Goal: Transaction & Acquisition: Download file/media

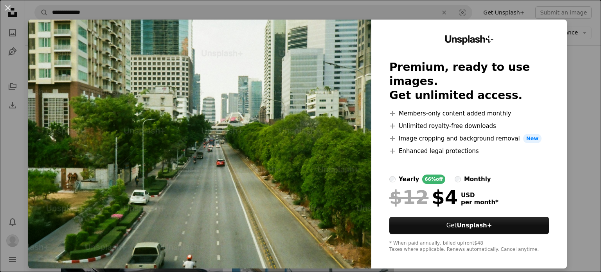
click at [555, 75] on div "Unsplash+ Premium, ready to use images. Get unlimited access. A plus sign Membe…" at bounding box center [469, 144] width 196 height 249
click at [573, 49] on div "An X shape Unsplash+ Premium, ready to use images. Get unlimited access. A plus…" at bounding box center [300, 136] width 601 height 272
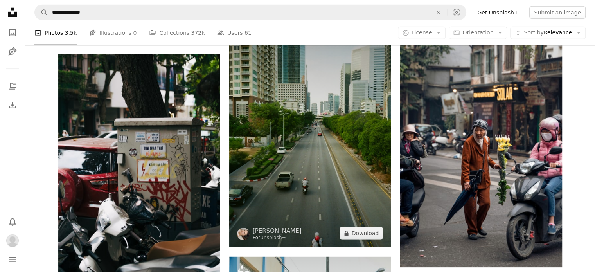
click at [325, 167] on img at bounding box center [310, 126] width 162 height 244
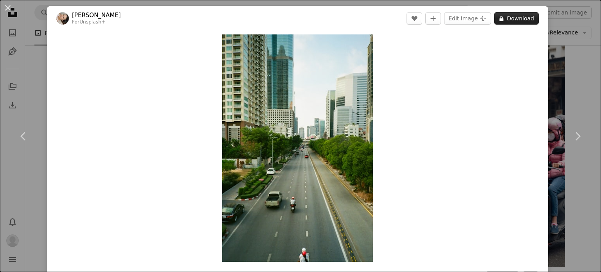
click at [518, 17] on button "A lock Download" at bounding box center [516, 18] width 45 height 13
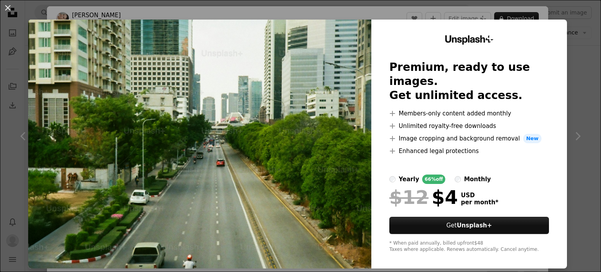
click at [507, 22] on div "Unsplash+ Premium, ready to use images. Get unlimited access. A plus sign Membe…" at bounding box center [469, 144] width 196 height 249
click at [506, 16] on div "An X shape Unsplash+ Premium, ready to use images. Get unlimited access. A plus…" at bounding box center [300, 136] width 601 height 272
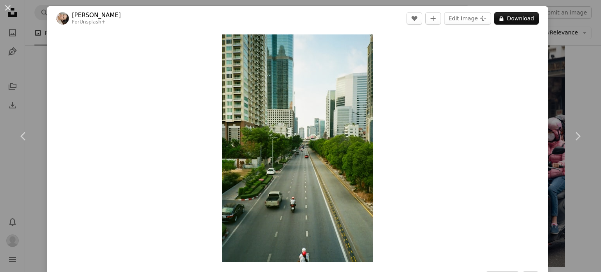
click at [499, 106] on div "Zoom in" at bounding box center [297, 148] width 501 height 235
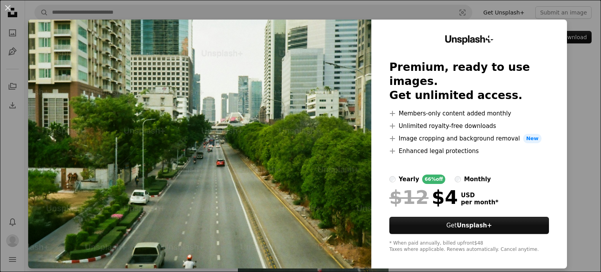
click at [454, 174] on label "monthly" at bounding box center [472, 178] width 36 height 9
click at [390, 174] on label "yearly 66% off" at bounding box center [417, 178] width 56 height 9
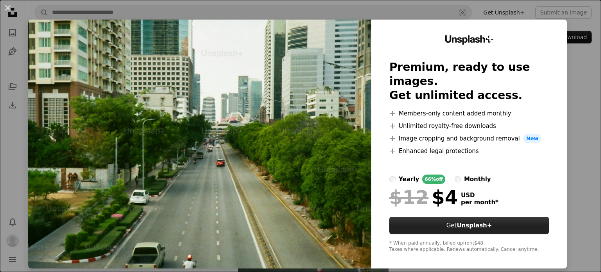
click at [444, 217] on link "Get Unsplash+" at bounding box center [469, 225] width 160 height 17
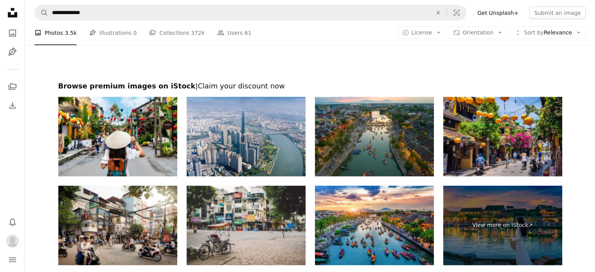
scroll to position [1486, 0]
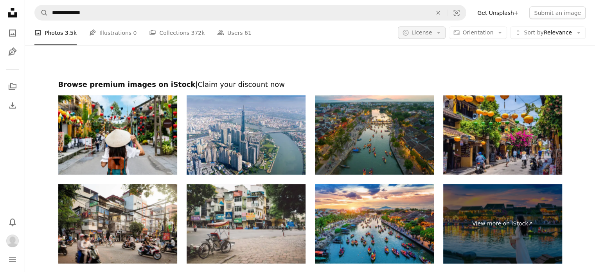
click at [433, 38] on button "A copyright icon © License Arrow down" at bounding box center [422, 33] width 48 height 13
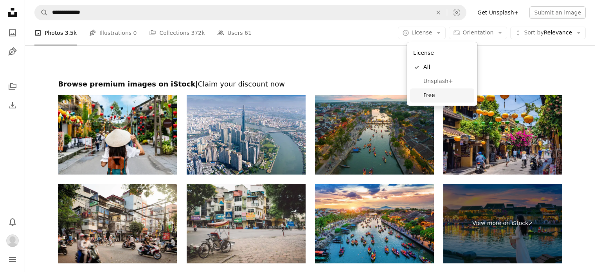
click at [434, 92] on span "Free" at bounding box center [447, 96] width 48 height 8
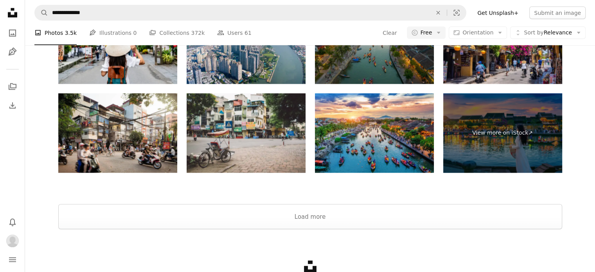
scroll to position [1486, 0]
click at [332, 218] on button "Load more" at bounding box center [310, 216] width 504 height 25
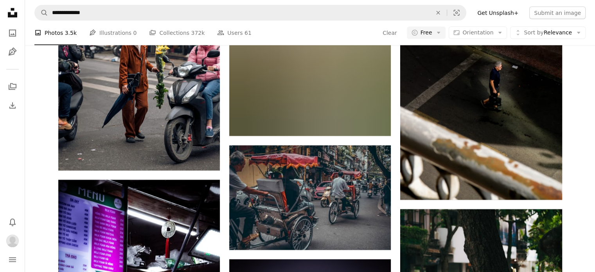
scroll to position [0, 0]
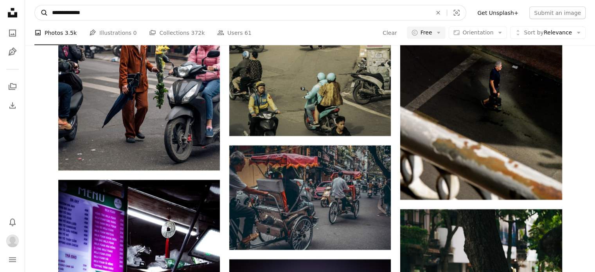
drag, startPoint x: 65, startPoint y: 14, endPoint x: 43, endPoint y: 11, distance: 22.1
click at [43, 11] on form "**********" at bounding box center [250, 13] width 432 height 16
type input "**********"
click button "A magnifying glass" at bounding box center [41, 12] width 13 height 15
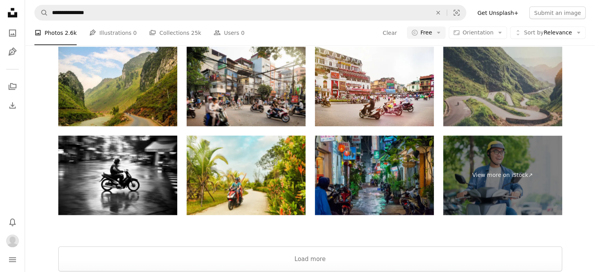
scroll to position [1575, 0]
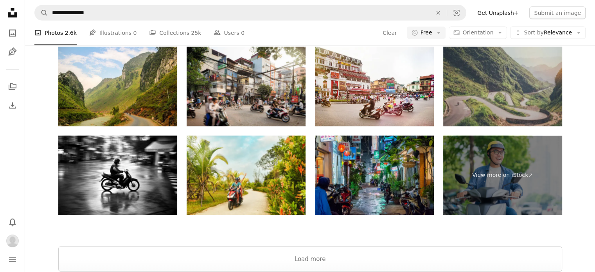
click at [338, 227] on div at bounding box center [310, 236] width 570 height 19
click at [338, 246] on button "Load more" at bounding box center [310, 258] width 504 height 25
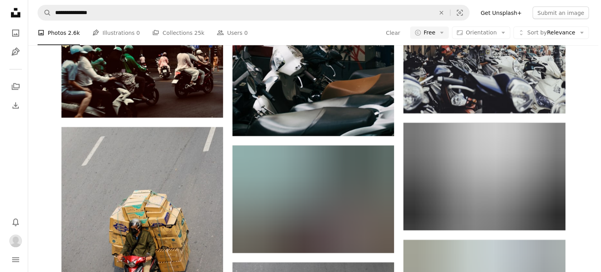
scroll to position [3765, 0]
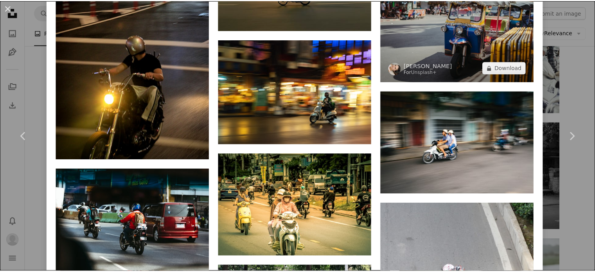
scroll to position [1643, 0]
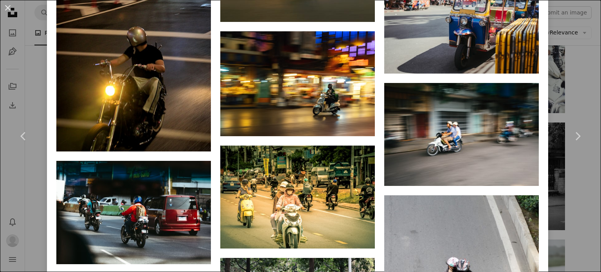
click at [580, 42] on div "An X shape Chevron left Chevron right [PERSON_NAME] Available for hire A checkm…" at bounding box center [300, 136] width 601 height 272
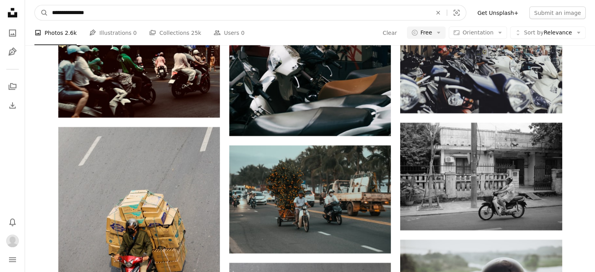
click at [75, 14] on input "**********" at bounding box center [238, 12] width 381 height 15
type input "**********"
click button "A magnifying glass" at bounding box center [41, 12] width 13 height 15
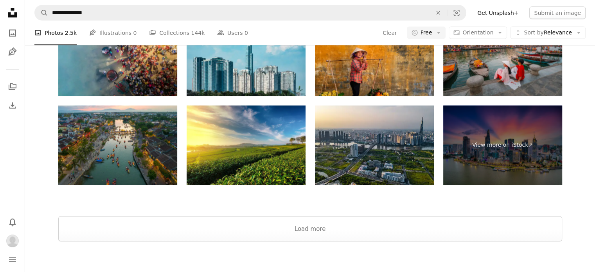
scroll to position [1486, 0]
click at [417, 228] on button "Load more" at bounding box center [310, 228] width 504 height 25
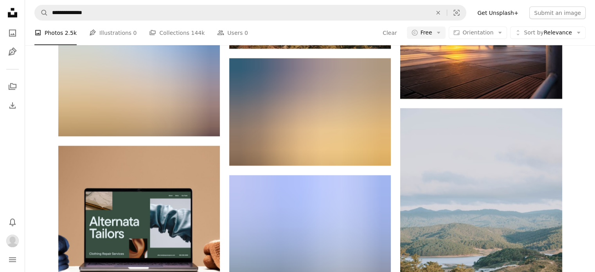
scroll to position [3754, 0]
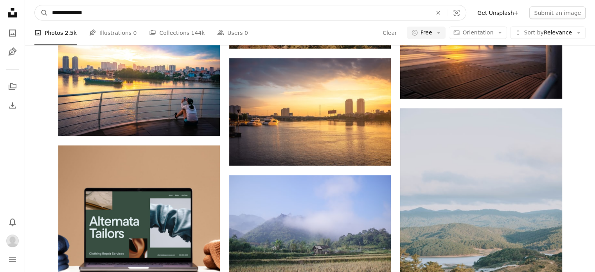
drag, startPoint x: 72, startPoint y: 11, endPoint x: 32, endPoint y: 15, distance: 40.1
click at [32, 15] on nav "**********" at bounding box center [310, 12] width 570 height 25
type input "**********"
click at [35, 5] on button "A magnifying glass" at bounding box center [41, 12] width 13 height 15
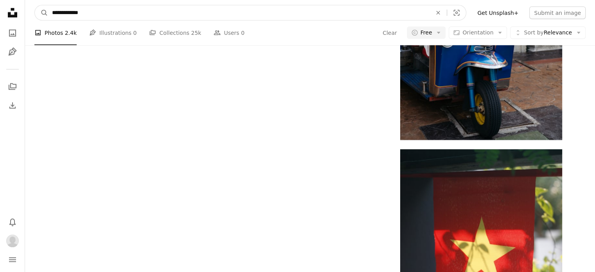
click at [64, 13] on input "**********" at bounding box center [238, 12] width 381 height 15
type input "**********"
click button "A magnifying glass" at bounding box center [41, 12] width 13 height 15
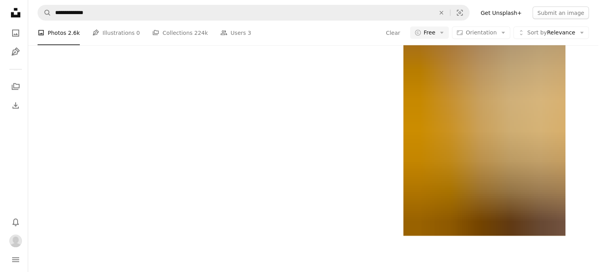
scroll to position [860, 0]
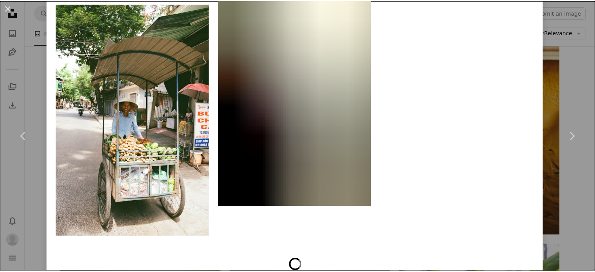
scroll to position [4367, 0]
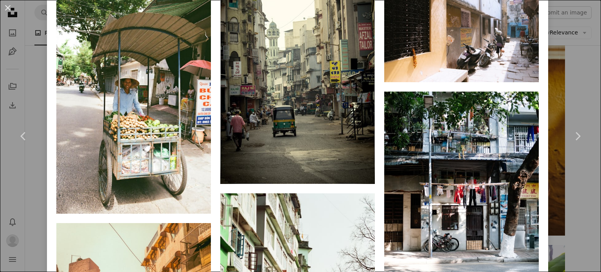
click at [584, 59] on div "An X shape Chevron left Chevron right [PERSON_NAME] jm_ph A heart A plus sign E…" at bounding box center [300, 136] width 601 height 272
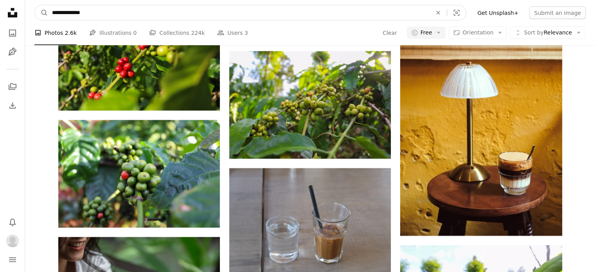
drag, startPoint x: 67, startPoint y: 11, endPoint x: 31, endPoint y: 15, distance: 36.3
click at [31, 15] on nav "**********" at bounding box center [310, 12] width 570 height 25
type input "**********"
click at [35, 5] on button "A magnifying glass" at bounding box center [41, 12] width 13 height 15
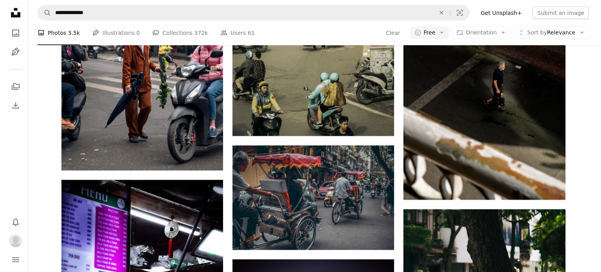
scroll to position [1955, 0]
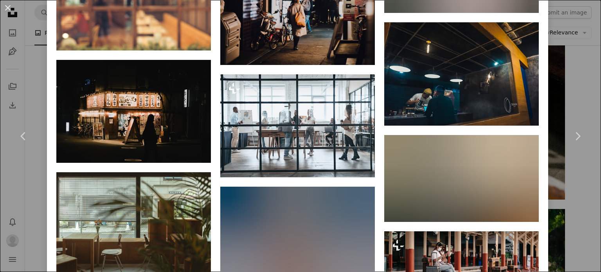
scroll to position [1212, 0]
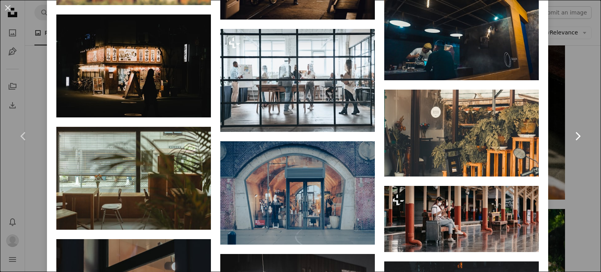
click at [569, 156] on link "Chevron right" at bounding box center [577, 136] width 47 height 75
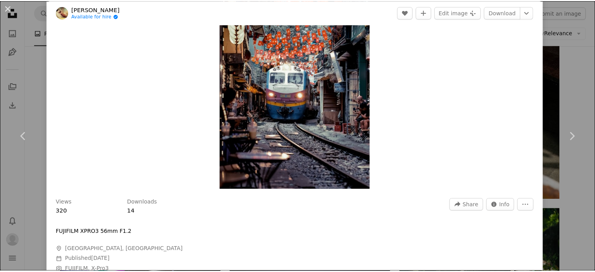
scroll to position [235, 0]
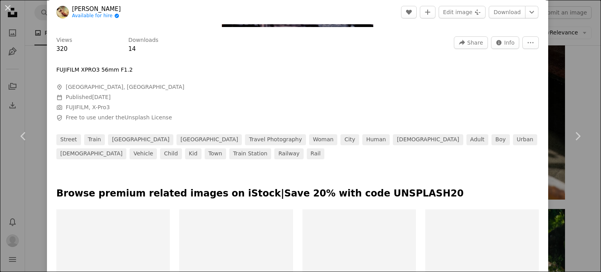
click at [563, 36] on div "An X shape Chevron left Chevron right Yu Ko Available for hire A checkmark insi…" at bounding box center [300, 136] width 601 height 272
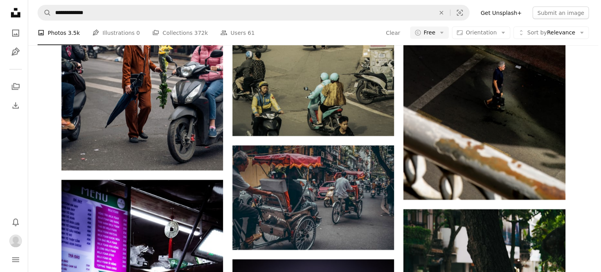
scroll to position [2190, 0]
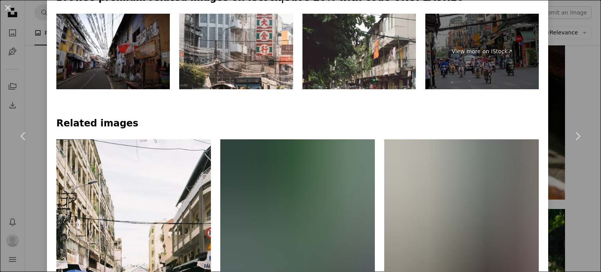
scroll to position [587, 0]
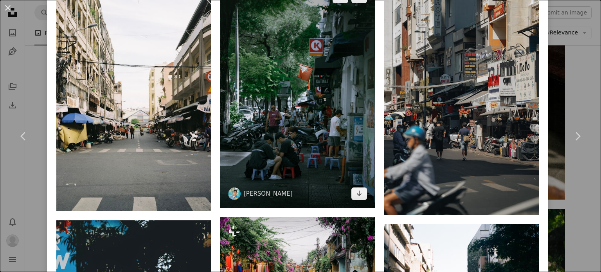
click at [283, 148] on img at bounding box center [297, 95] width 154 height 224
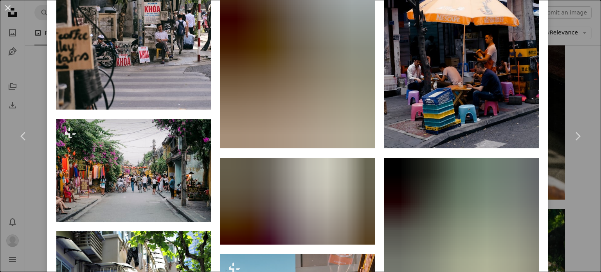
scroll to position [469, 0]
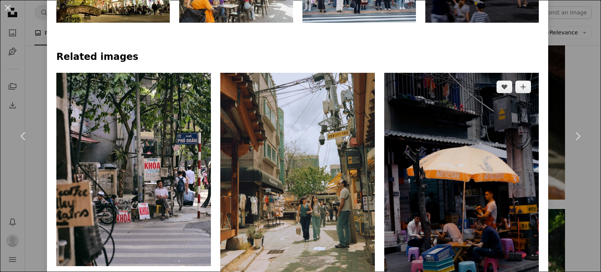
click at [486, 269] on img at bounding box center [461, 189] width 154 height 232
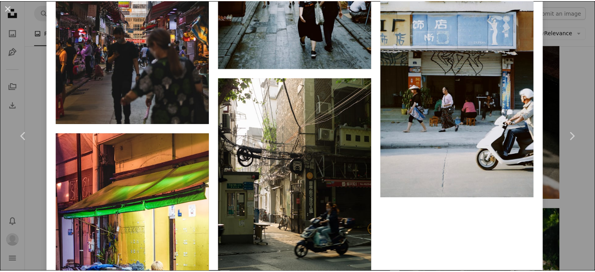
scroll to position [1682, 0]
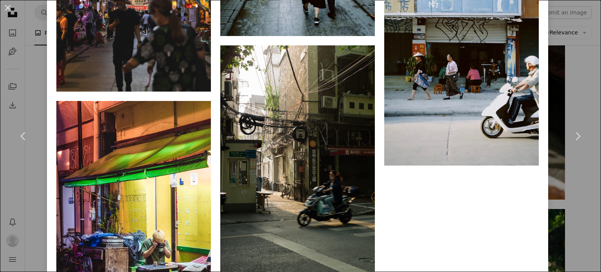
click at [566, 43] on div "An X shape Chevron left Chevron right billow926 Available for hire A checkmark …" at bounding box center [300, 136] width 601 height 272
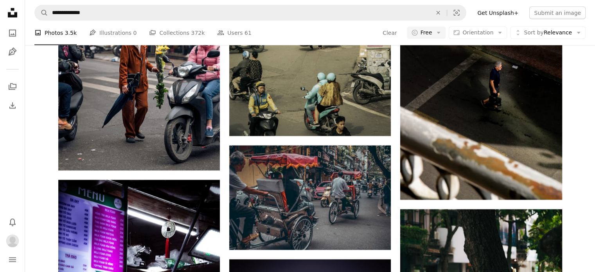
scroll to position [3637, 0]
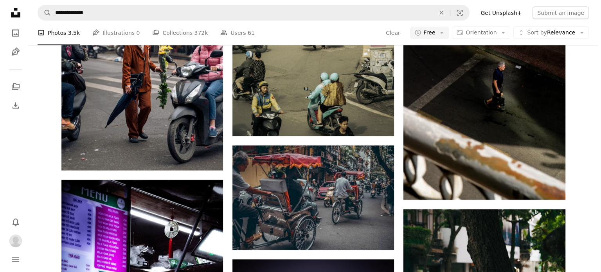
scroll to position [4920, 0]
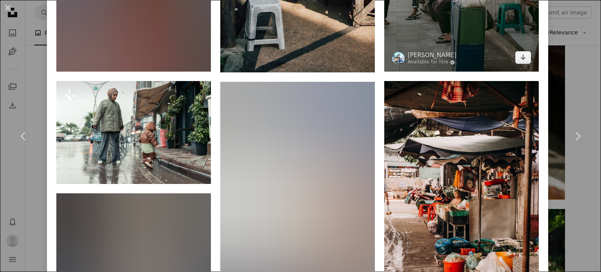
scroll to position [704, 0]
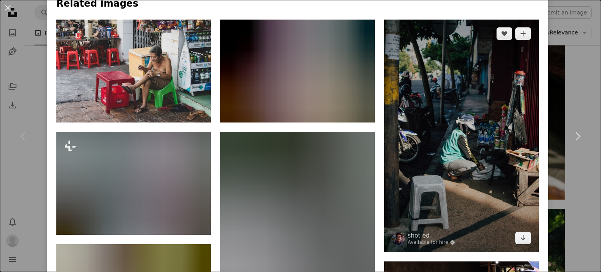
scroll to position [508, 0]
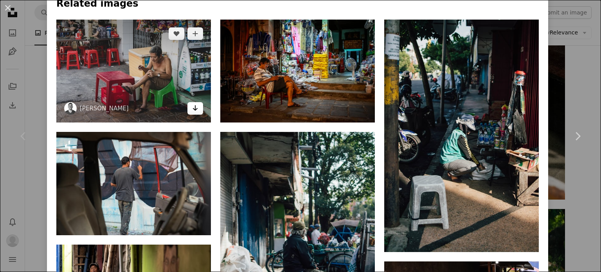
click at [195, 106] on icon "Download" at bounding box center [195, 107] width 5 height 5
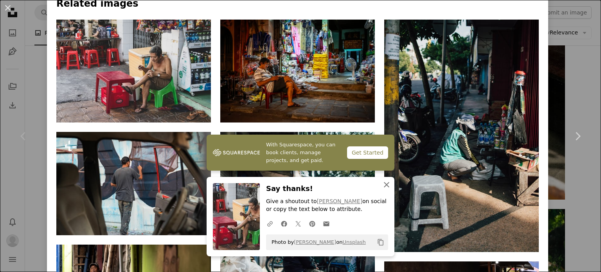
click at [379, 185] on button "An X shape Close" at bounding box center [387, 185] width 16 height 16
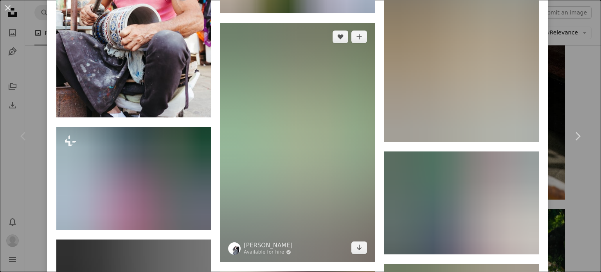
scroll to position [978, 0]
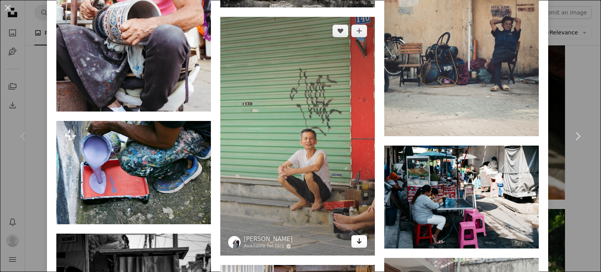
click at [351, 235] on link "Arrow pointing down" at bounding box center [359, 241] width 16 height 13
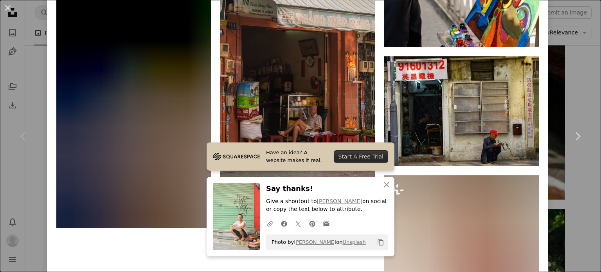
scroll to position [3451, 0]
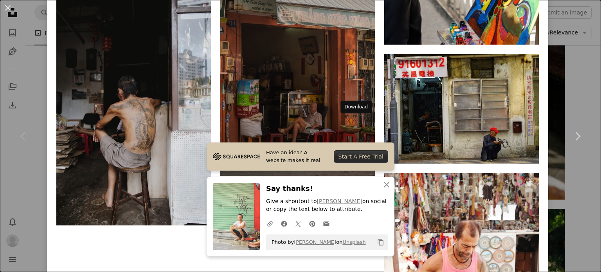
click at [359, 155] on link "Arrow pointing down" at bounding box center [359, 161] width 16 height 13
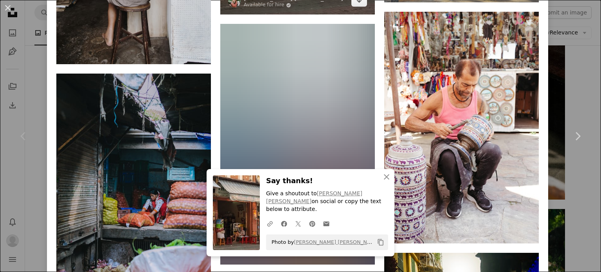
scroll to position [3456, 0]
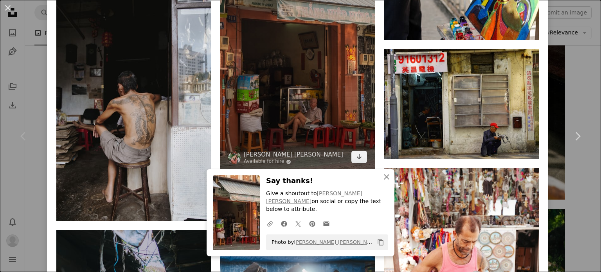
click at [264, 64] on img at bounding box center [297, 55] width 154 height 232
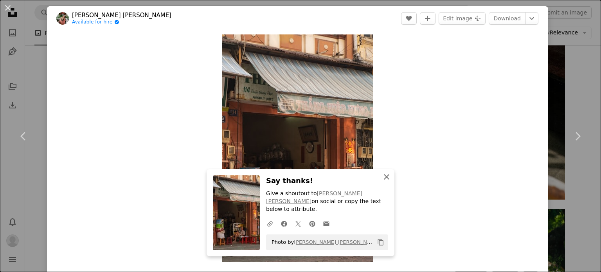
click at [386, 181] on icon "An X shape" at bounding box center [386, 176] width 9 height 9
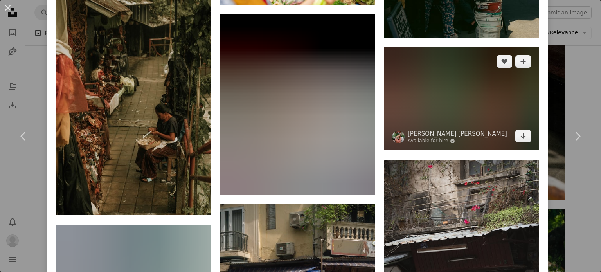
scroll to position [2151, 0]
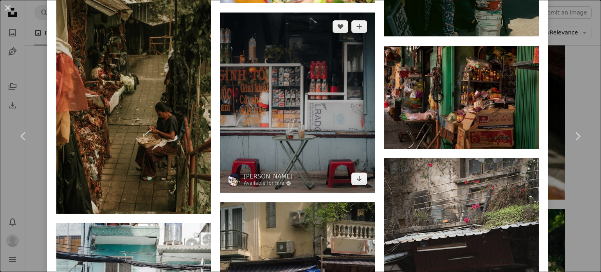
click at [252, 125] on img at bounding box center [297, 103] width 154 height 180
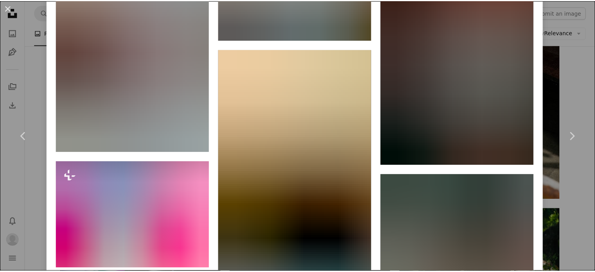
scroll to position [1525, 0]
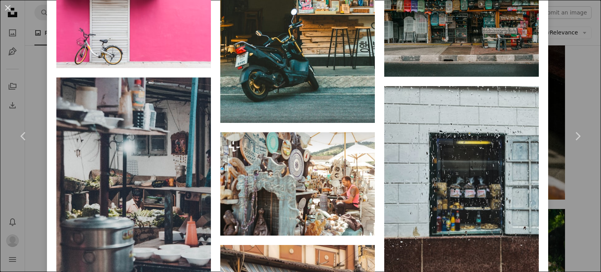
click at [566, 84] on div "An X shape Chevron left Chevron right [PERSON_NAME] Available for hire A checkm…" at bounding box center [300, 136] width 601 height 272
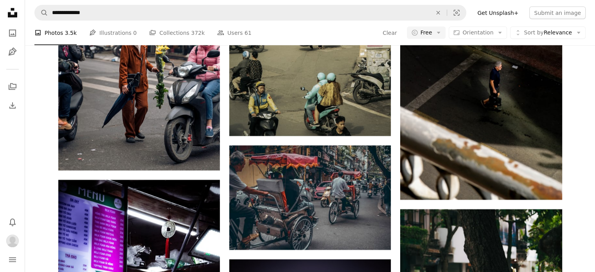
scroll to position [4177, 0]
click at [170, 25] on nav "**********" at bounding box center [310, 12] width 570 height 25
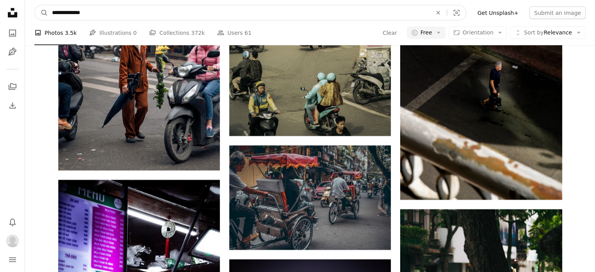
click at [168, 16] on input "**********" at bounding box center [238, 12] width 381 height 15
type input "**********"
click at [35, 5] on button "A magnifying glass" at bounding box center [41, 12] width 13 height 15
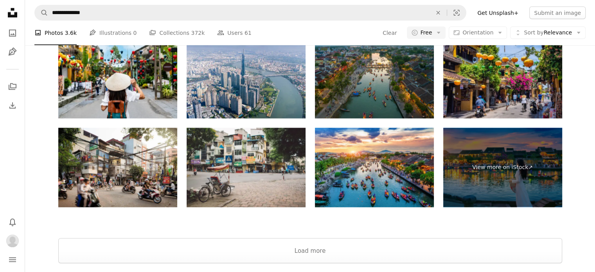
scroll to position [1095, 0]
click at [363, 238] on button "Load more" at bounding box center [310, 250] width 504 height 25
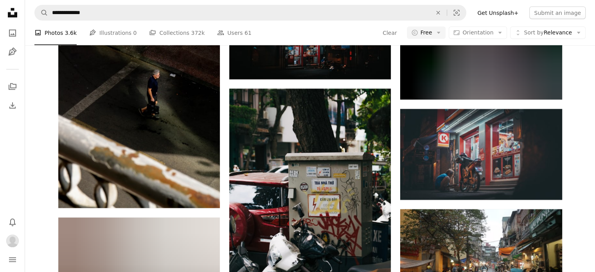
scroll to position [7434, 0]
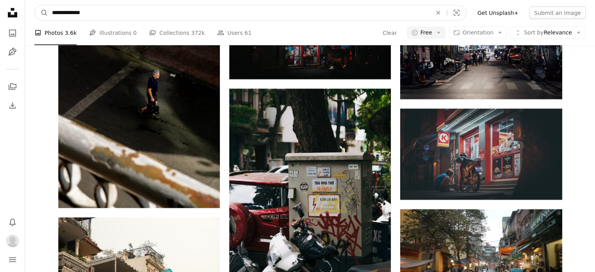
click at [119, 13] on input "**********" at bounding box center [238, 12] width 381 height 15
type input "**********"
click at [35, 5] on button "A magnifying glass" at bounding box center [41, 12] width 13 height 15
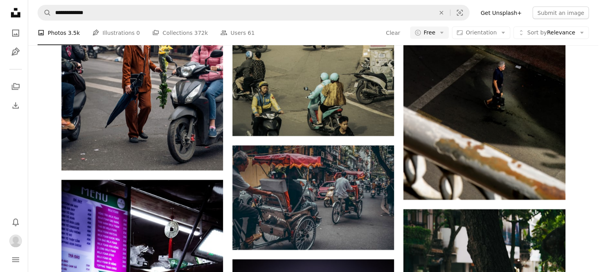
scroll to position [156, 0]
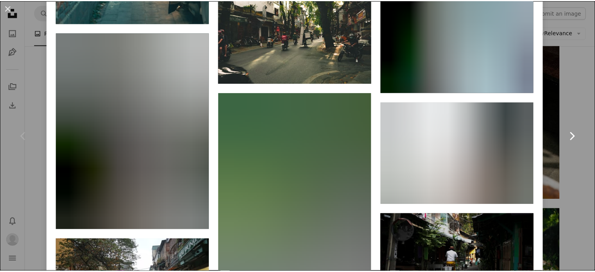
scroll to position [2023, 0]
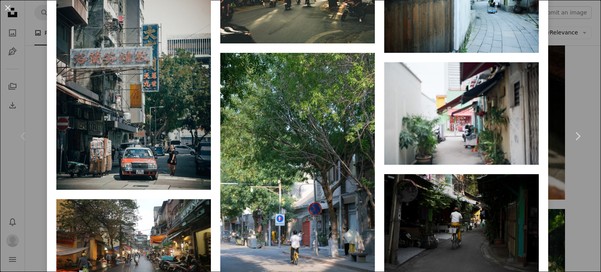
click at [569, 59] on div "An X shape Chevron left Chevron right [PERSON_NAME] Available for hire A checkm…" at bounding box center [300, 136] width 601 height 272
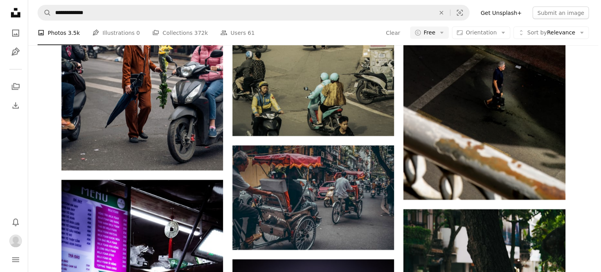
scroll to position [1330, 0]
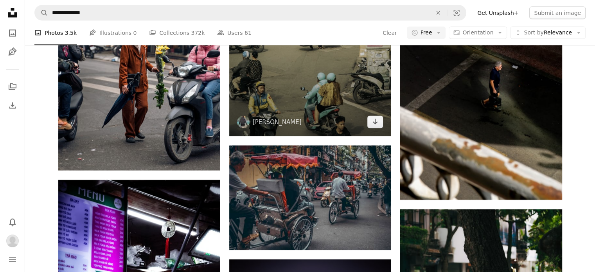
click at [336, 136] on img at bounding box center [310, 16] width 162 height 240
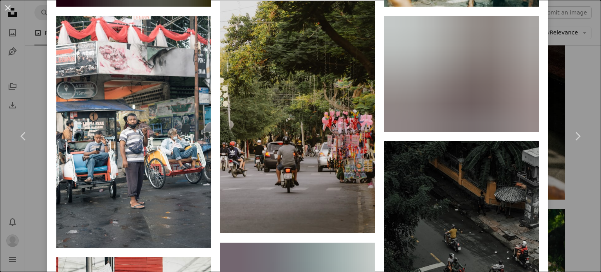
scroll to position [900, 0]
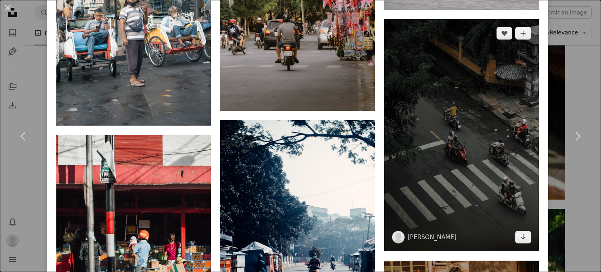
click at [462, 167] on img at bounding box center [461, 135] width 154 height 232
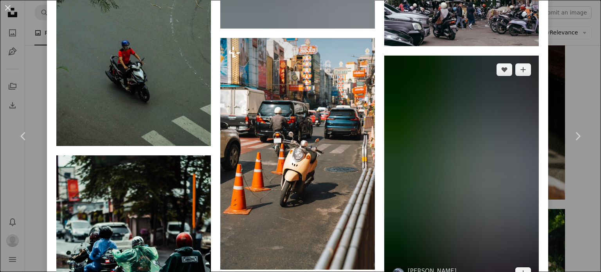
scroll to position [1447, 0]
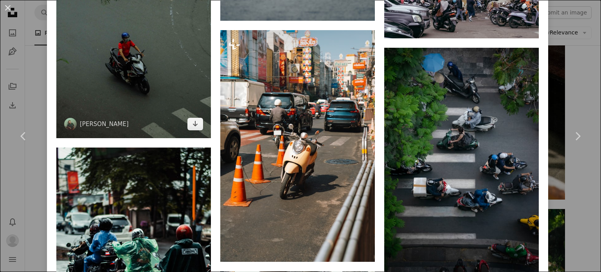
click at [103, 83] on img at bounding box center [133, 22] width 154 height 232
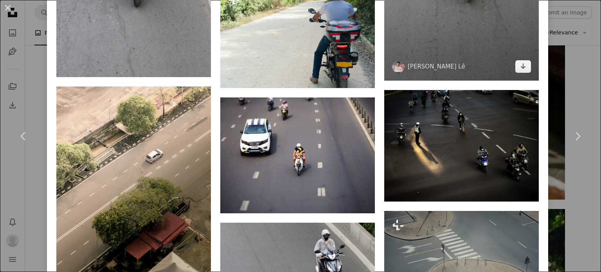
scroll to position [1330, 0]
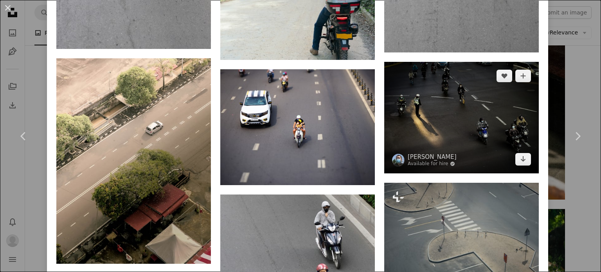
click at [470, 133] on img at bounding box center [461, 117] width 154 height 111
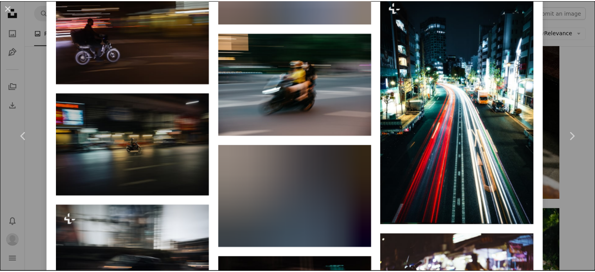
scroll to position [1877, 0]
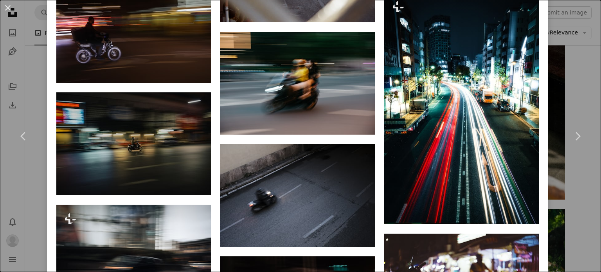
click at [572, 85] on div "An X shape Chevron left Chevron right [PERSON_NAME] Available for hire A checkm…" at bounding box center [300, 136] width 601 height 272
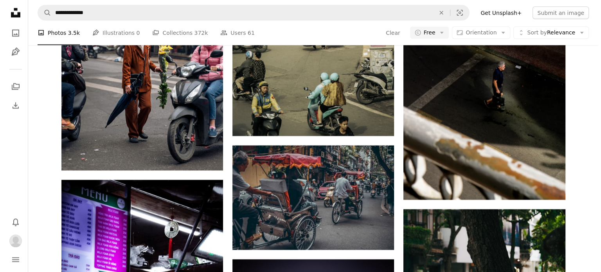
scroll to position [2112, 0]
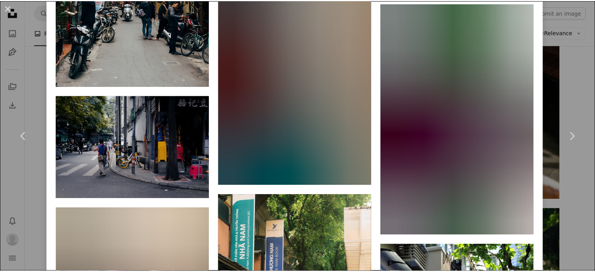
scroll to position [2894, 0]
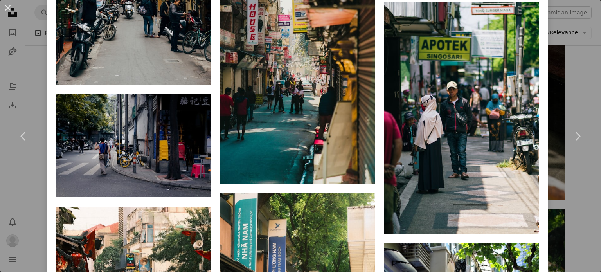
click at [577, 57] on div "An X shape Chevron left Chevron right [PERSON_NAME] Available for hire A checkm…" at bounding box center [300, 136] width 601 height 272
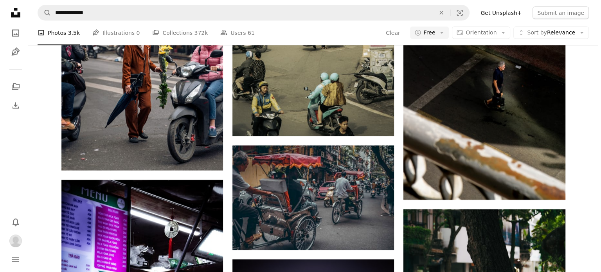
scroll to position [3598, 0]
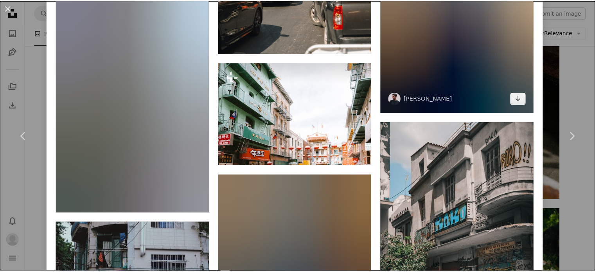
scroll to position [1408, 0]
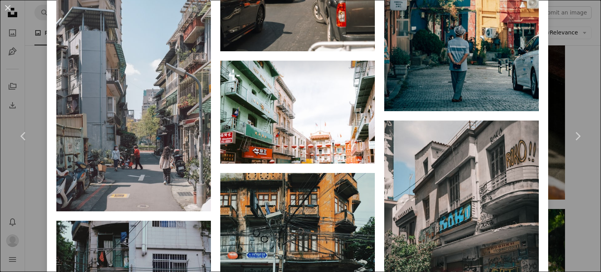
click at [571, 78] on div "An X shape Chevron left Chevron right [PERSON_NAME] hiepdaiduong93 A heart A pl…" at bounding box center [300, 136] width 601 height 272
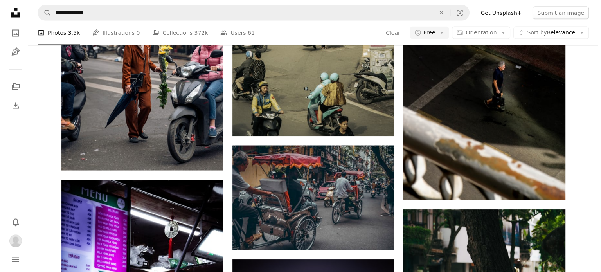
scroll to position [4302, 0]
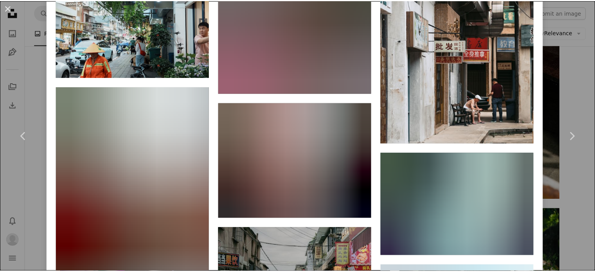
scroll to position [2581, 0]
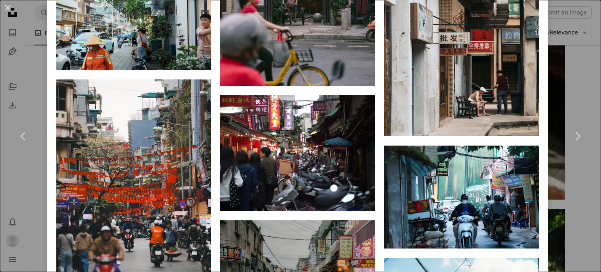
click at [579, 79] on div "An X shape Chevron left Chevron right [PERSON_NAME] hiepdaiduong93 A heart A pl…" at bounding box center [300, 136] width 601 height 272
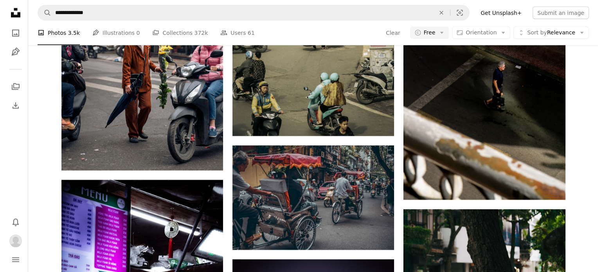
scroll to position [4928, 0]
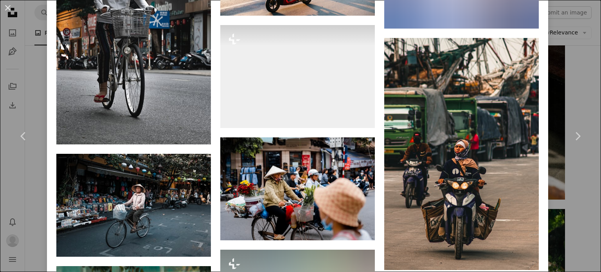
scroll to position [665, 0]
